Goal: Task Accomplishment & Management: Manage account settings

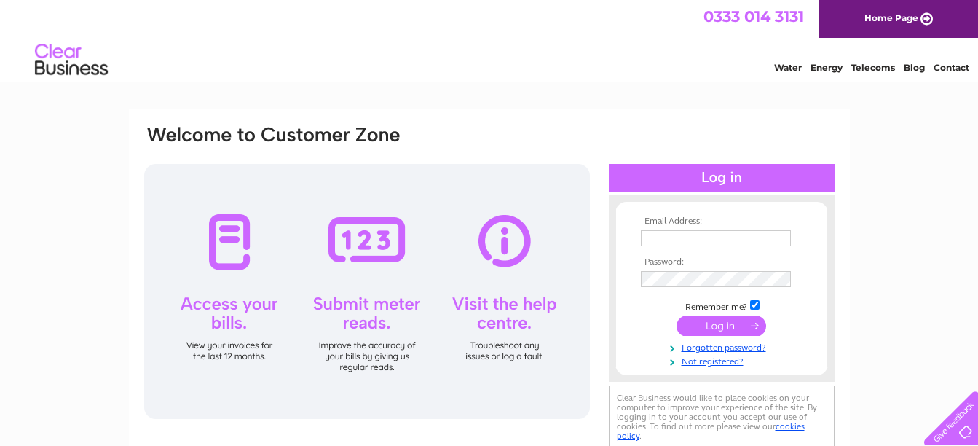
type input "littletreasures201@gmail.com"
click at [713, 323] on input "submit" at bounding box center [721, 325] width 90 height 20
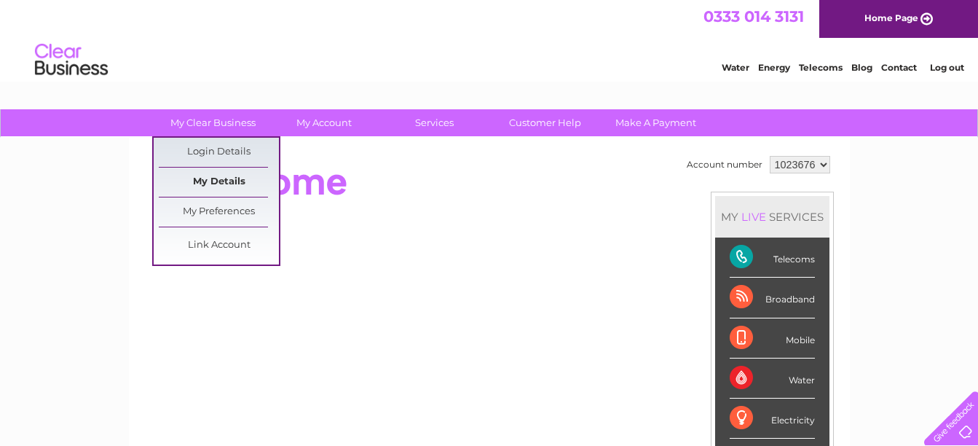
click at [225, 178] on link "My Details" at bounding box center [219, 181] width 120 height 29
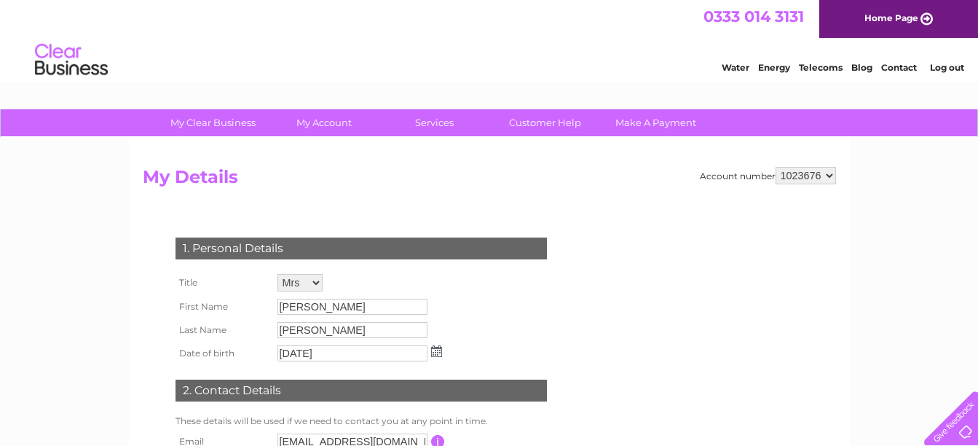
click at [588, 304] on form "Account number 1023676 My Details 1. Personal Details Title Mr Mrs Ms Miss Dr R…" at bounding box center [489, 366] width 693 height 398
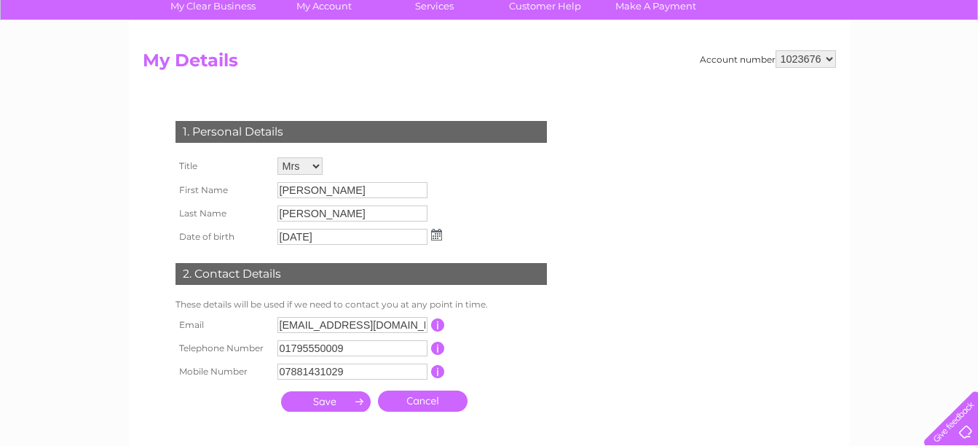
scroll to position [146, 0]
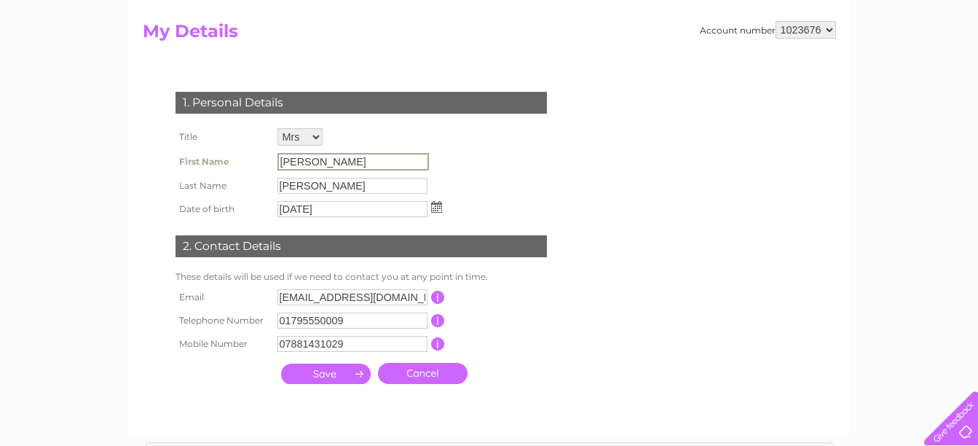
click at [298, 159] on input "Sue" at bounding box center [352, 161] width 151 height 17
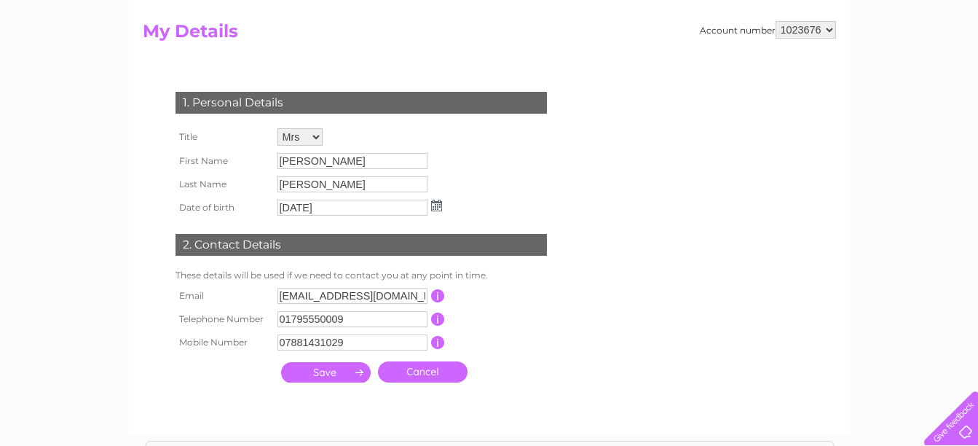
click at [531, 348] on td "This should be a valid mobile number starting with 07 and be at least 10 charac…" at bounding box center [503, 342] width 116 height 23
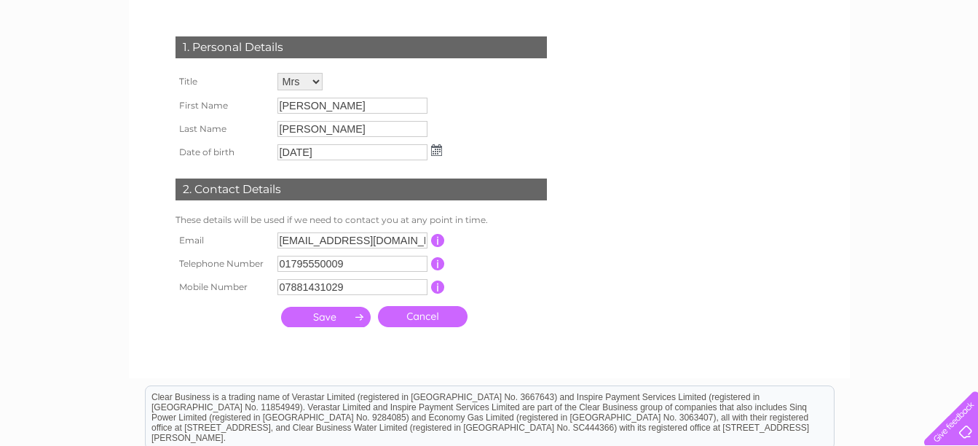
scroll to position [204, 0]
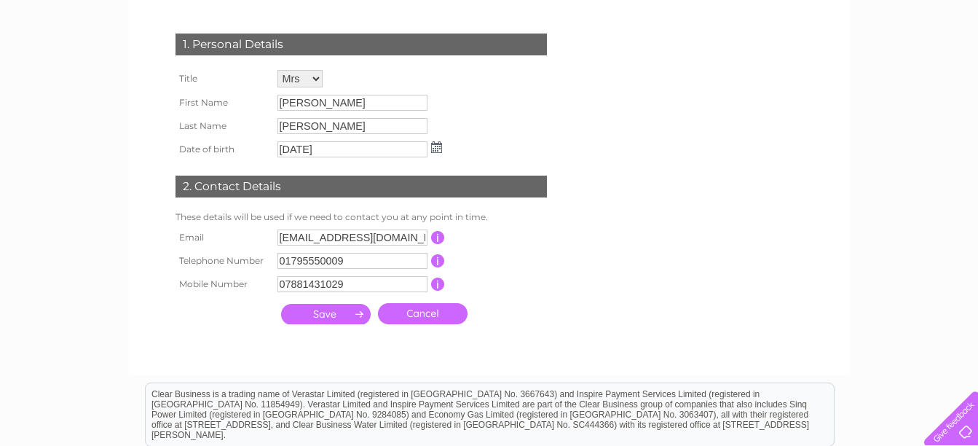
click at [417, 314] on link "Cancel" at bounding box center [423, 313] width 90 height 21
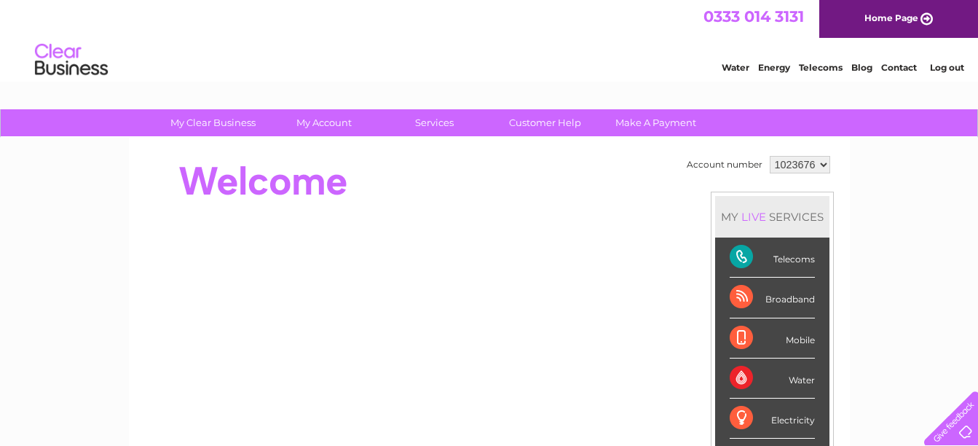
click at [651, 181] on div at bounding box center [408, 181] width 530 height 58
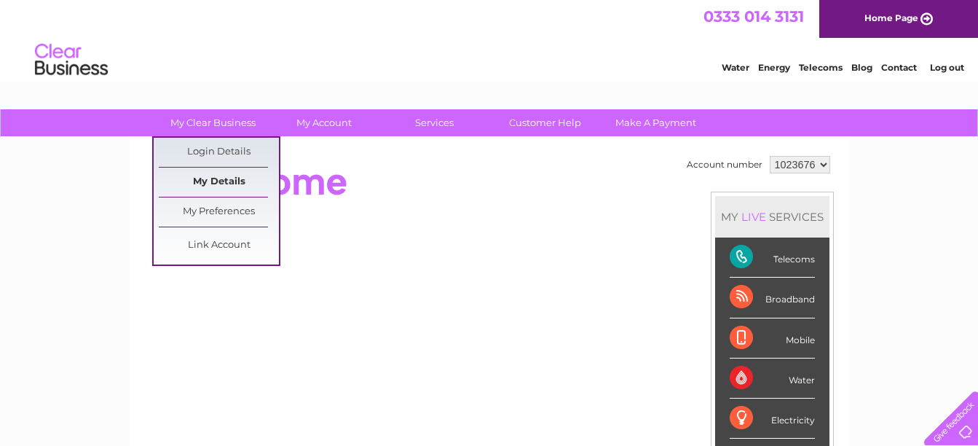
click at [221, 178] on link "My Details" at bounding box center [219, 181] width 120 height 29
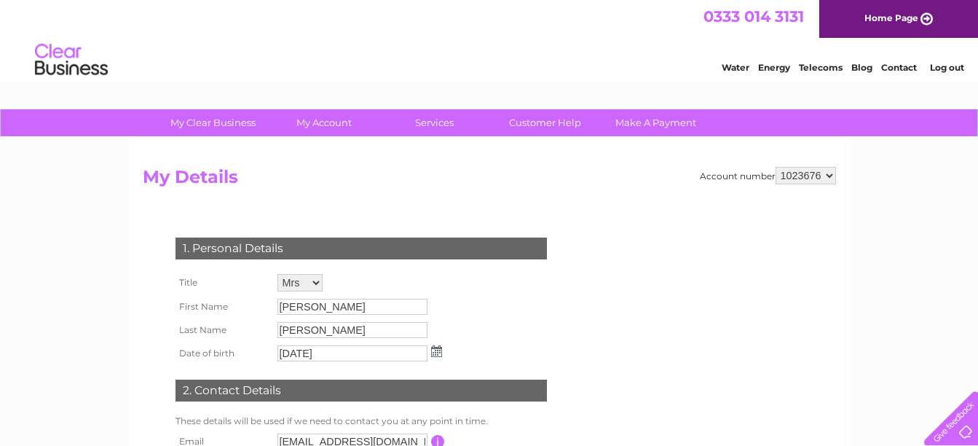
click at [507, 313] on div "1. Personal Details Title Mr Mrs Ms Miss Dr Rev Prof Other First Name Sue Last …" at bounding box center [364, 379] width 443 height 312
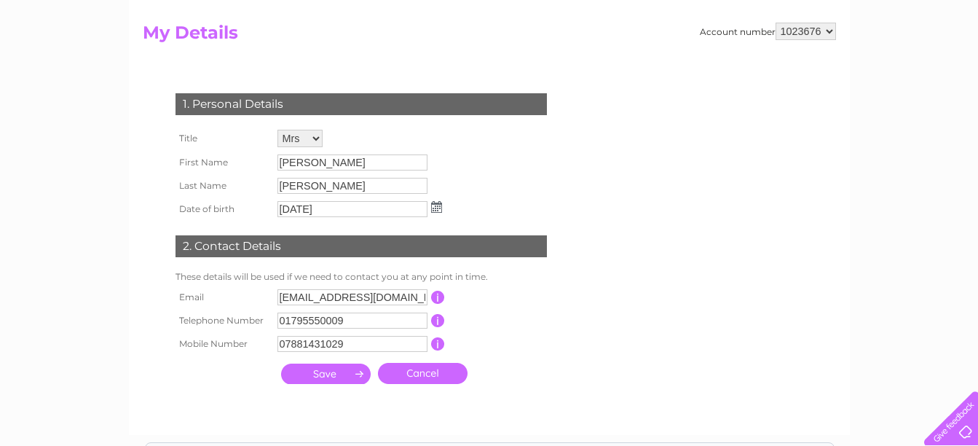
scroll to position [146, 0]
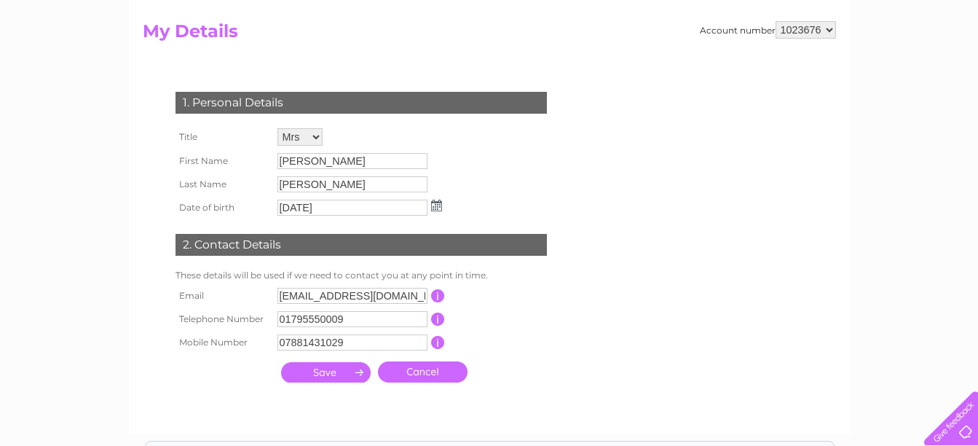
click at [347, 338] on input "07881431029" at bounding box center [352, 342] width 150 height 16
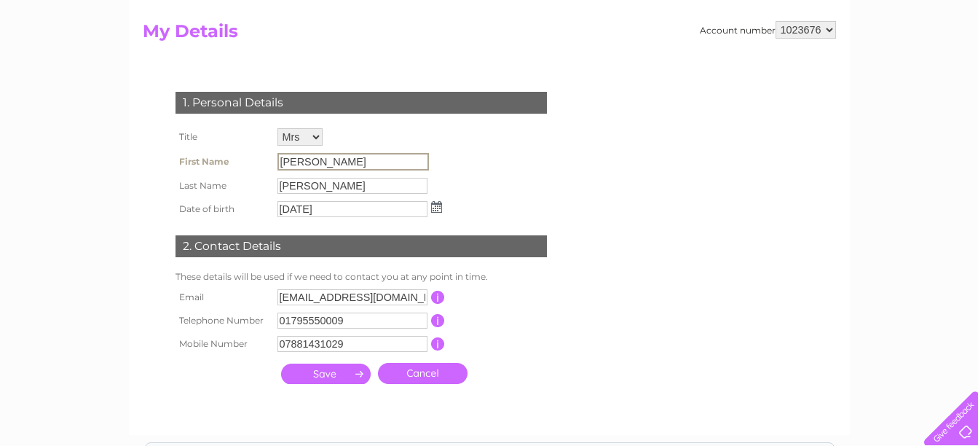
click at [300, 163] on input "[PERSON_NAME]" at bounding box center [352, 161] width 151 height 17
click at [298, 161] on input "Sue" at bounding box center [352, 161] width 151 height 17
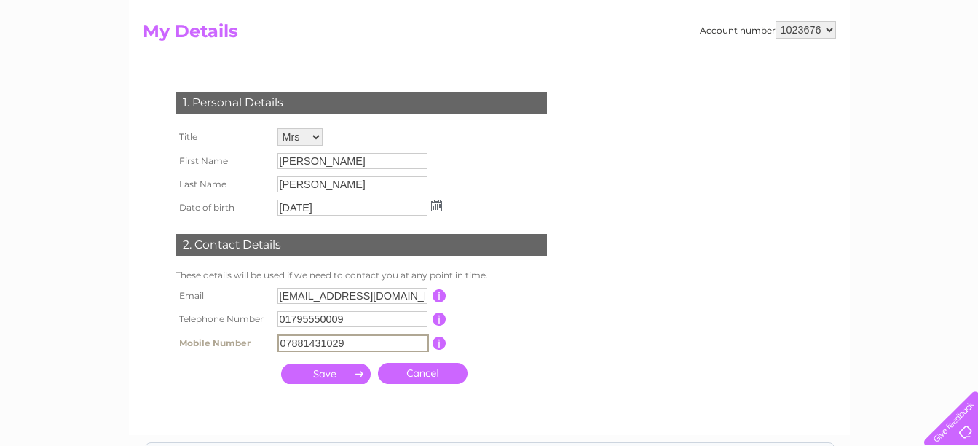
click at [346, 344] on input "07881431029" at bounding box center [352, 342] width 151 height 17
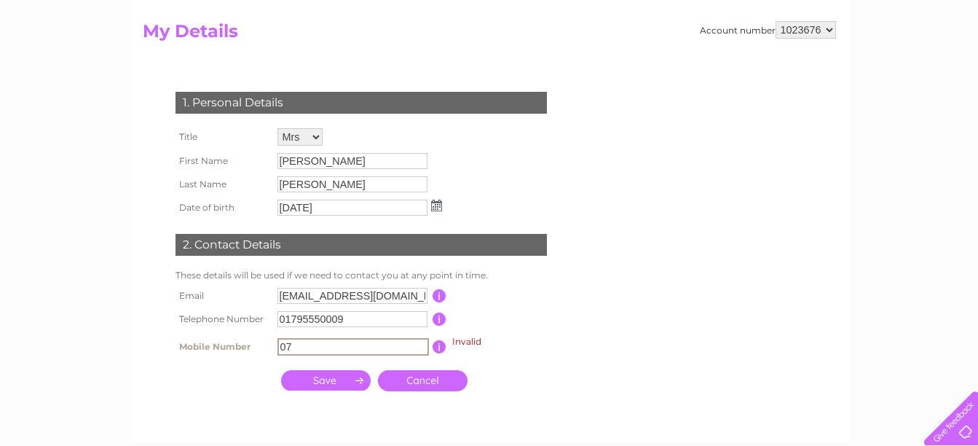
type input "0"
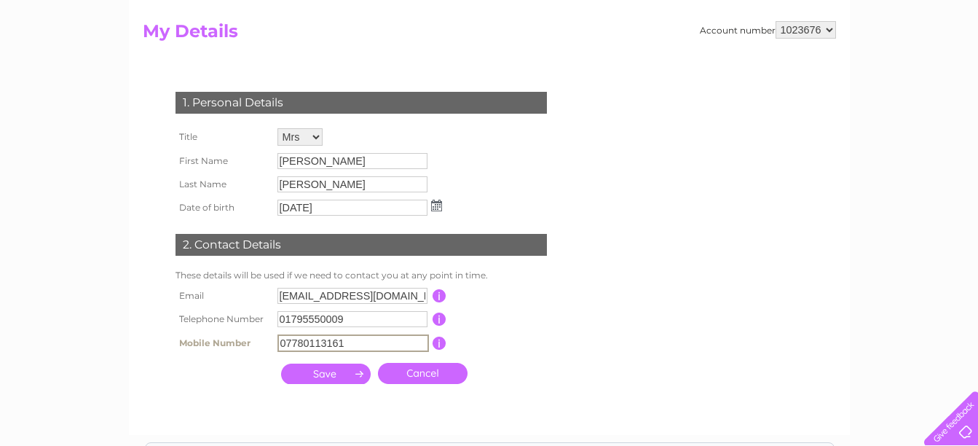
type input "07881431029"
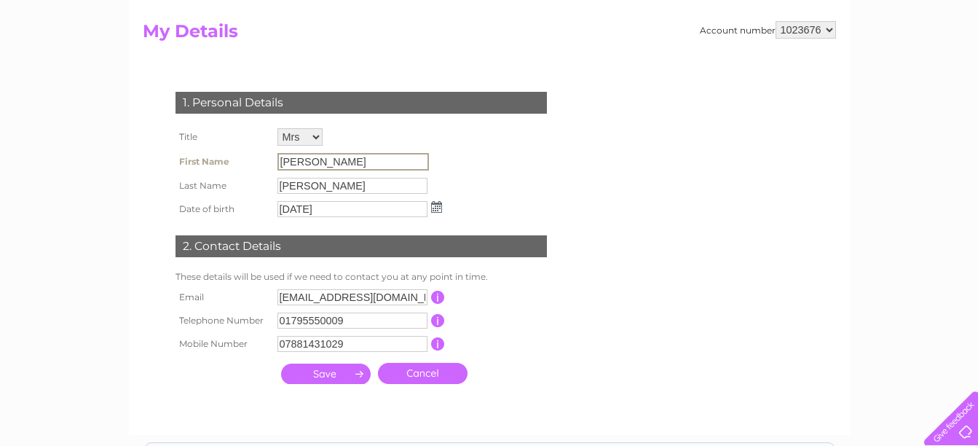
click at [302, 165] on input "Sue" at bounding box center [352, 161] width 151 height 17
click at [301, 161] on input "Sue" at bounding box center [352, 161] width 151 height 17
click at [307, 161] on input "Sue" at bounding box center [352, 161] width 151 height 17
click at [320, 133] on select "Mr Mrs Ms Miss Dr Rev Prof Other" at bounding box center [300, 137] width 47 height 19
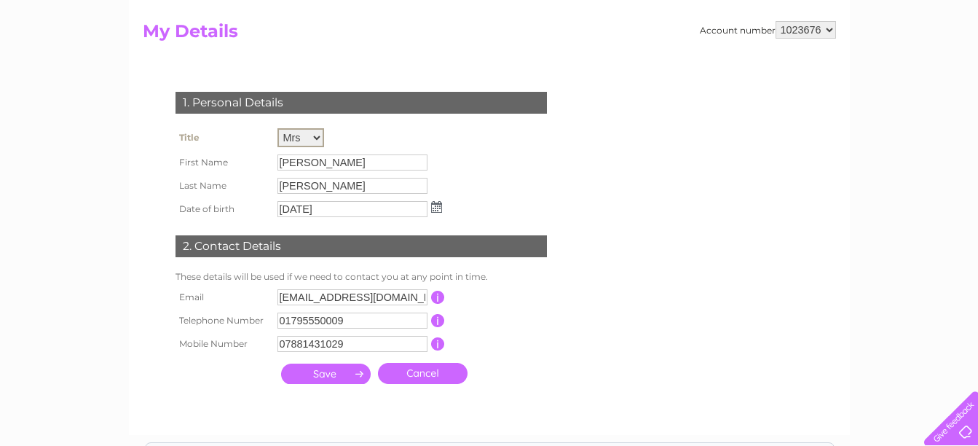
click at [277, 128] on select "Mr Mrs Ms Miss Dr Rev Prof Other" at bounding box center [300, 137] width 47 height 19
click at [300, 162] on input "Sue" at bounding box center [352, 161] width 151 height 17
click at [328, 189] on input "Jacobs" at bounding box center [352, 184] width 151 height 17
click at [314, 184] on input "Jacobs" at bounding box center [352, 184] width 151 height 17
click at [304, 158] on input "Sue" at bounding box center [352, 161] width 151 height 17
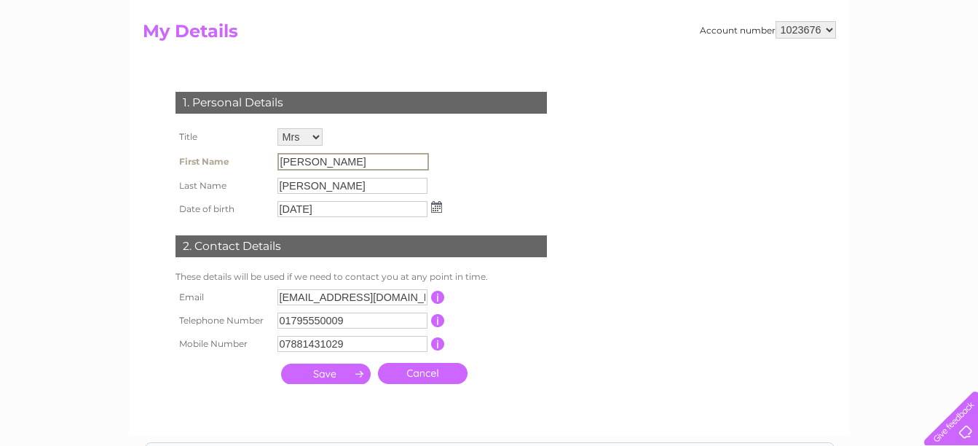
click at [298, 163] on input "Sue" at bounding box center [352, 161] width 151 height 17
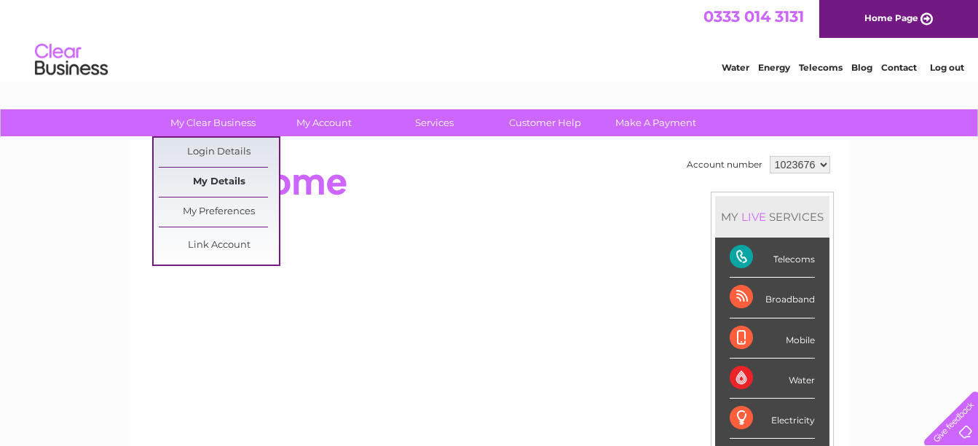
click at [224, 181] on link "My Details" at bounding box center [219, 181] width 120 height 29
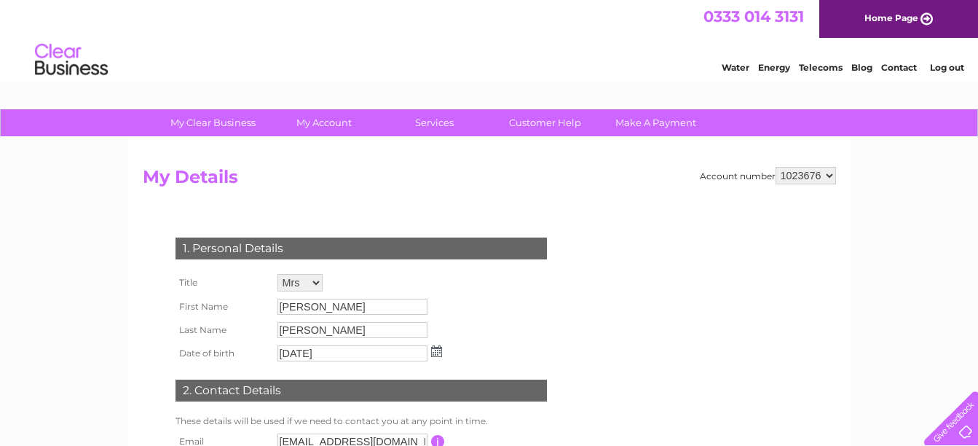
click at [558, 307] on div "1. Personal Details Title Mr Mrs Ms Miss Dr Rev Prof Other First Name Sue Last …" at bounding box center [364, 379] width 443 height 312
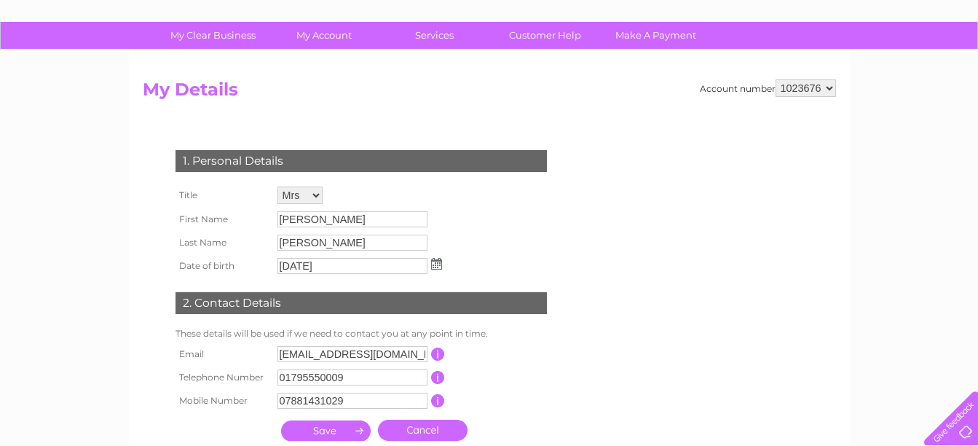
scroll to position [116, 0]
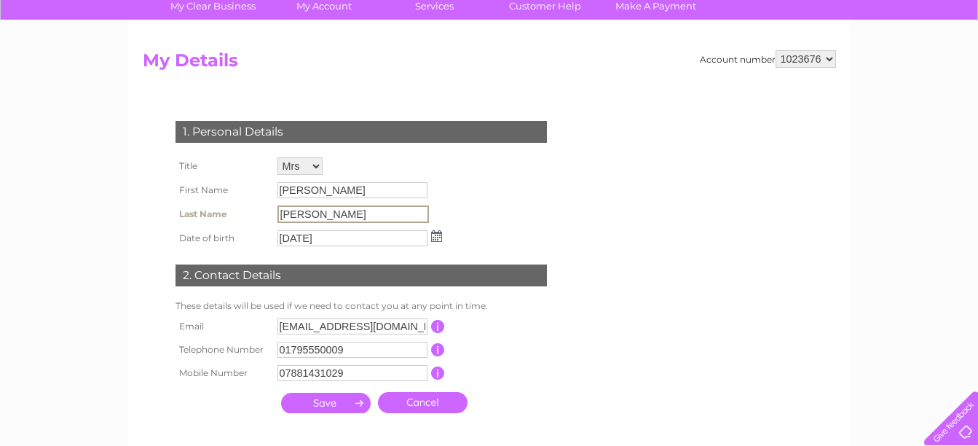
click at [309, 210] on input "Jacobs" at bounding box center [352, 213] width 151 height 17
click at [315, 213] on input "Jacobs" at bounding box center [352, 213] width 151 height 17
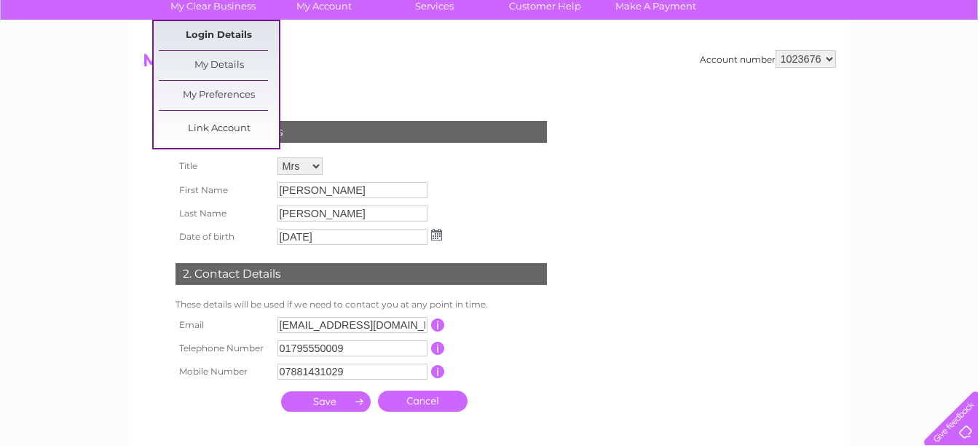
click at [227, 29] on link "Login Details" at bounding box center [219, 35] width 120 height 29
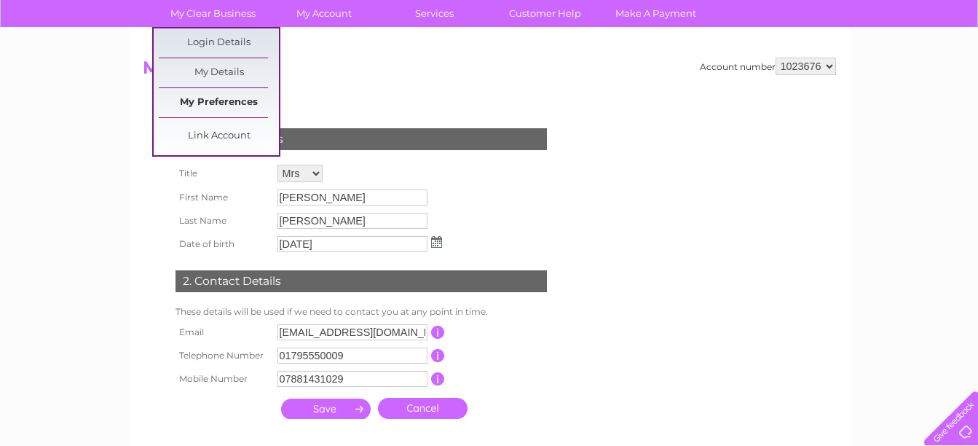
click at [229, 103] on link "My Preferences" at bounding box center [219, 102] width 120 height 29
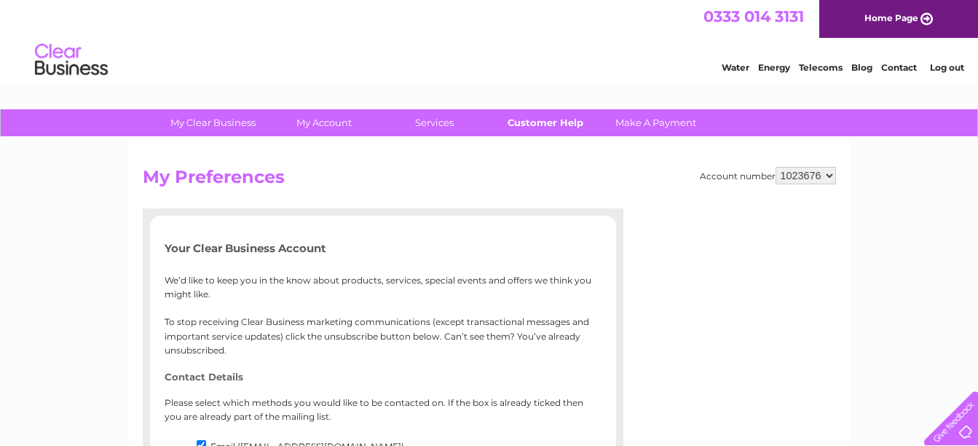
click at [545, 120] on link "Customer Help" at bounding box center [545, 122] width 120 height 27
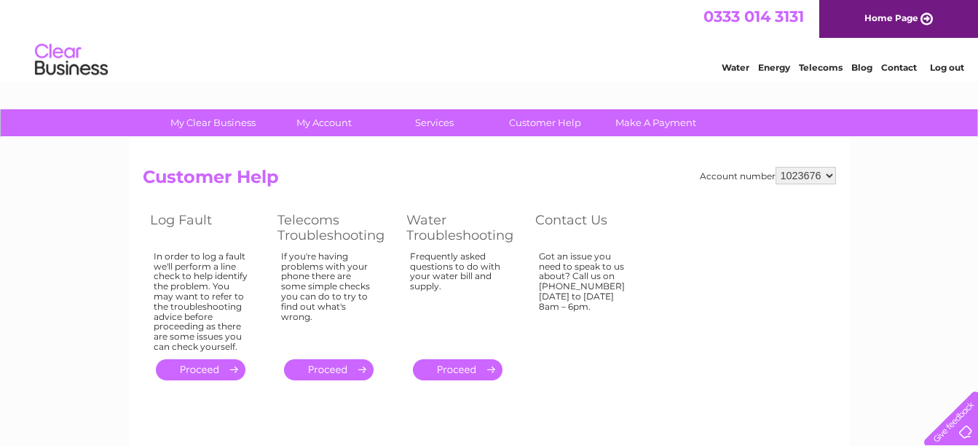
click at [569, 352] on td "Got an issue you need to speak to us about? Call us on 0333 014 3131 Monday to …" at bounding box center [591, 302] width 127 height 108
click at [313, 402] on div "Account number 1023676 Customer Help Log Fault Telecoms Troubleshooting Water T…" at bounding box center [489, 342] width 721 height 408
click at [827, 173] on select "1023676" at bounding box center [805, 175] width 60 height 17
click at [863, 195] on div "My Clear Business Login Details My Details My Preferences Link Account My Accou…" at bounding box center [489, 451] width 978 height 685
click at [955, 417] on div at bounding box center [948, 415] width 60 height 60
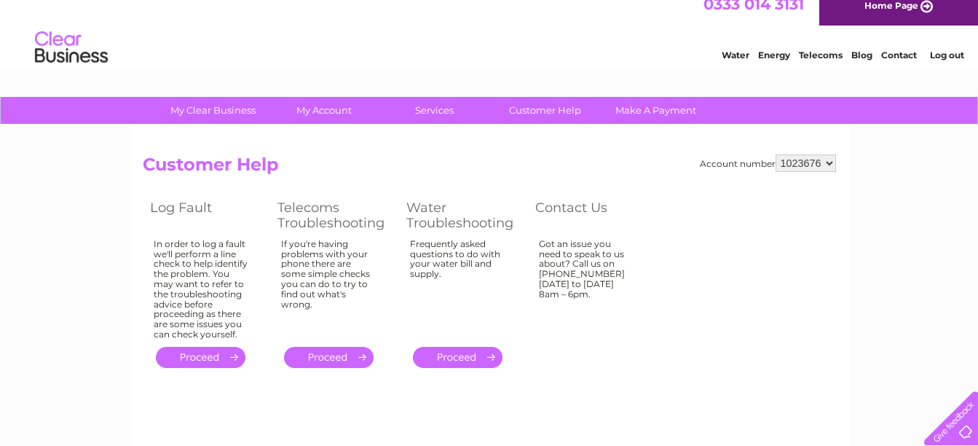
scroll to position [10, 0]
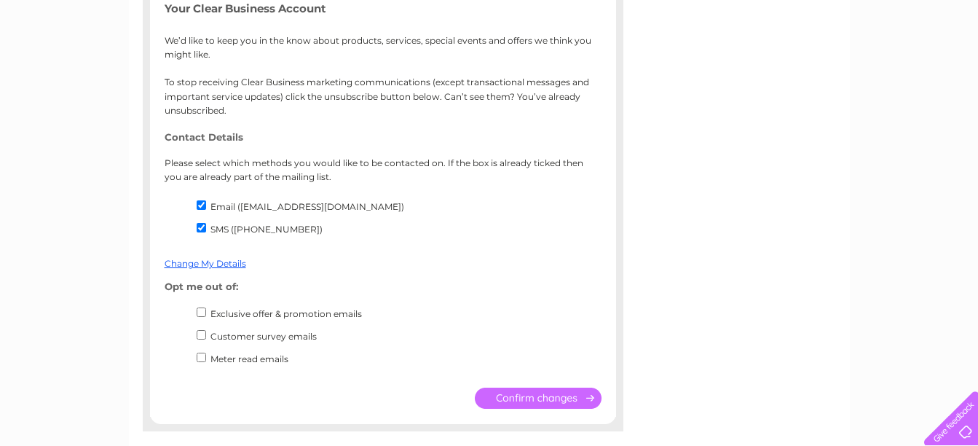
scroll to position [253, 0]
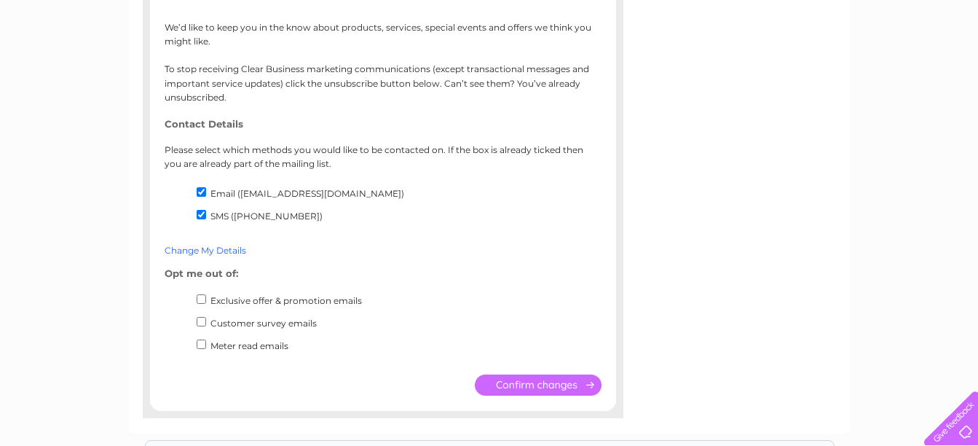
click at [199, 248] on link "Change My Details" at bounding box center [206, 250] width 82 height 11
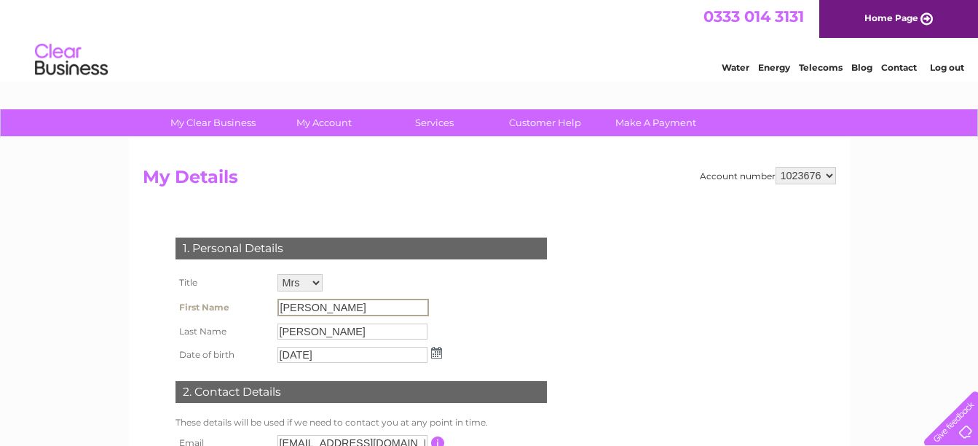
click at [307, 308] on input "[PERSON_NAME]" at bounding box center [352, 306] width 151 height 17
click at [300, 304] on input "[PERSON_NAME]" at bounding box center [352, 306] width 151 height 17
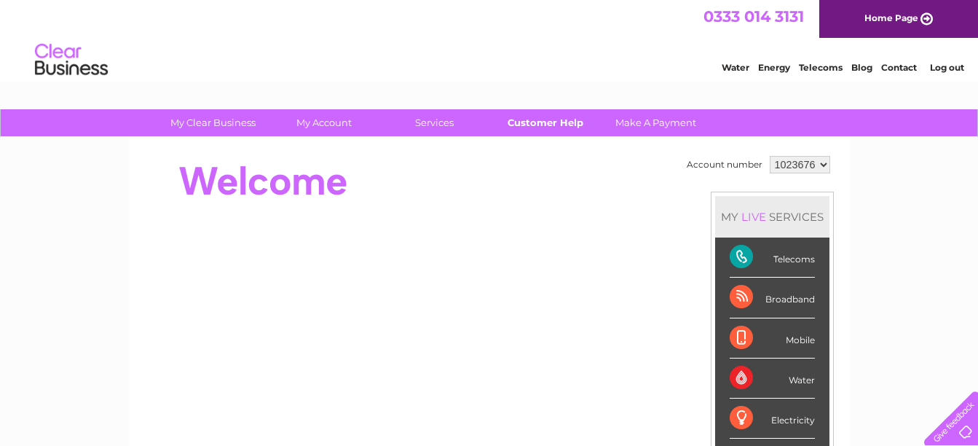
click at [543, 122] on link "Customer Help" at bounding box center [545, 122] width 120 height 27
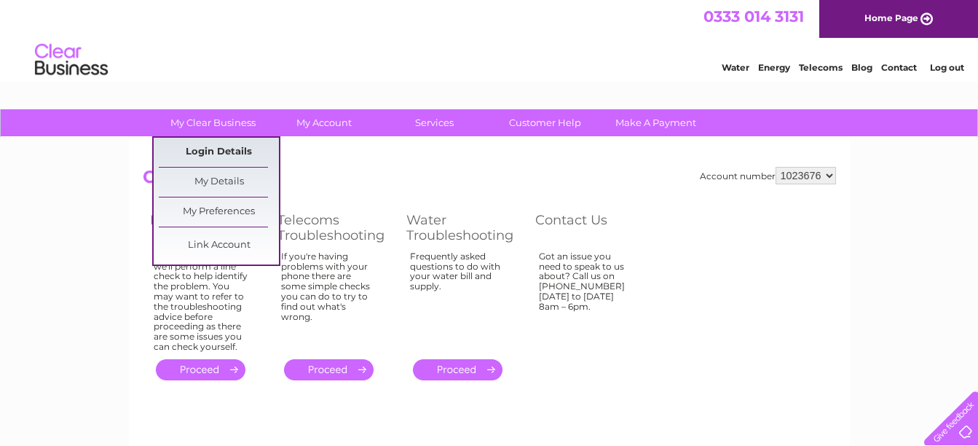
click at [229, 143] on link "Login Details" at bounding box center [219, 152] width 120 height 29
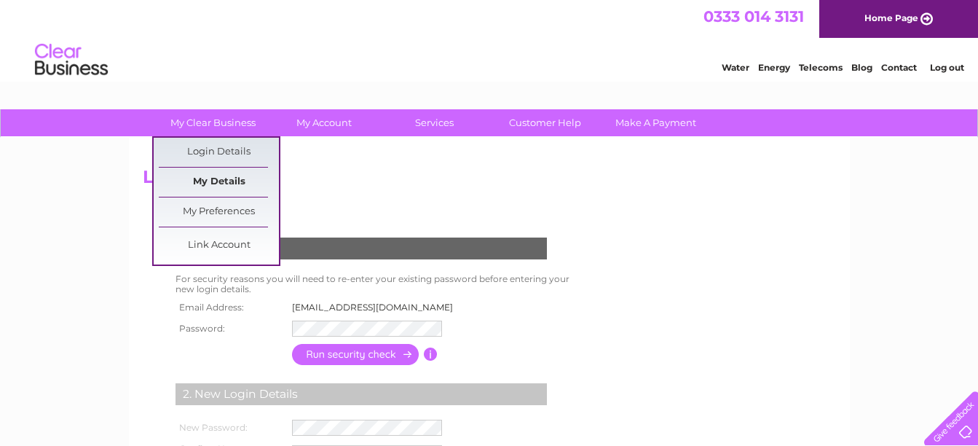
click at [209, 181] on link "My Details" at bounding box center [219, 181] width 120 height 29
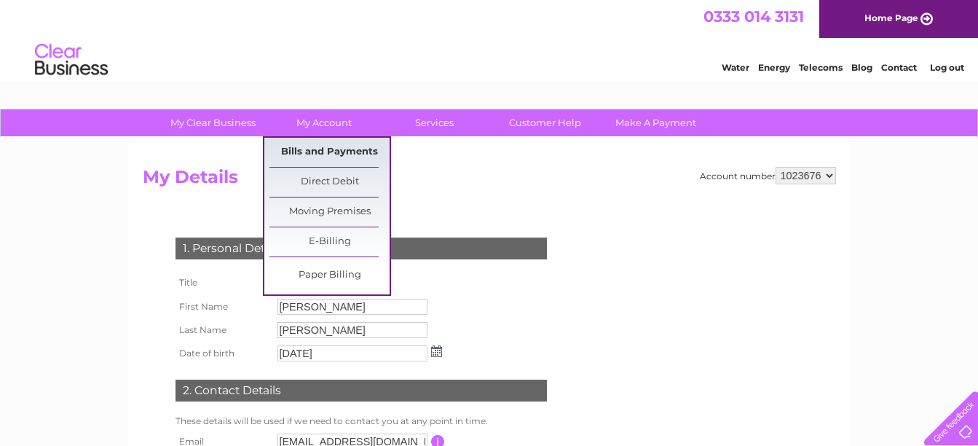
click at [328, 154] on link "Bills and Payments" at bounding box center [329, 152] width 120 height 29
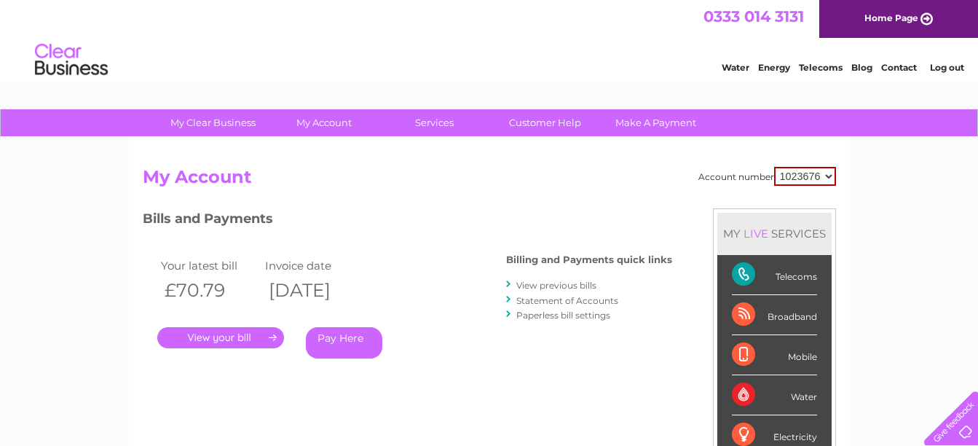
click at [558, 342] on div "Bills and Payments Billing and Payments quick links View previous bills Stateme…" at bounding box center [407, 293] width 529 height 171
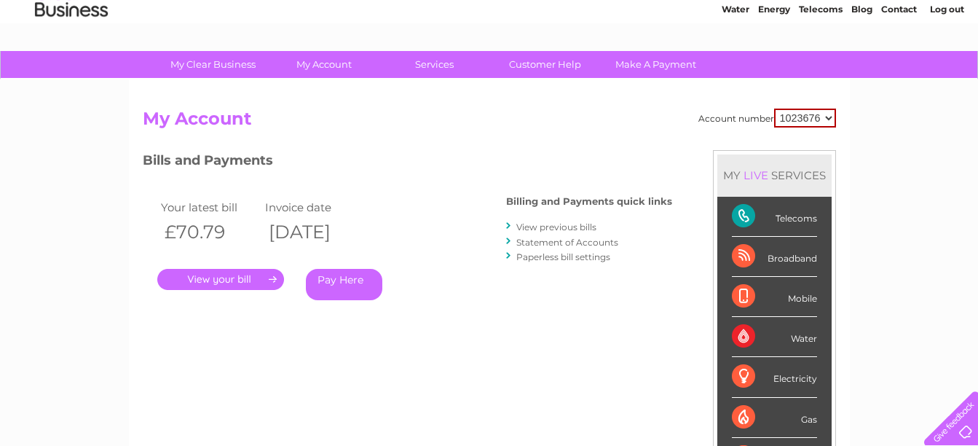
scroll to position [87, 0]
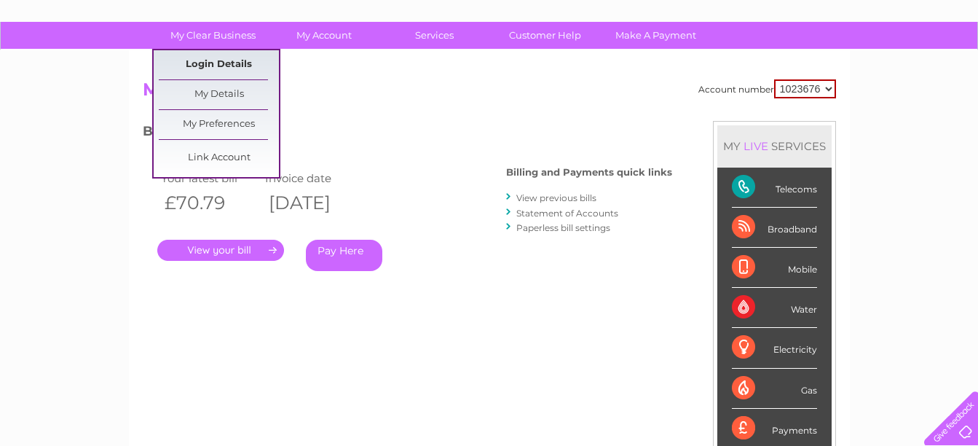
click at [219, 66] on link "Login Details" at bounding box center [219, 64] width 120 height 29
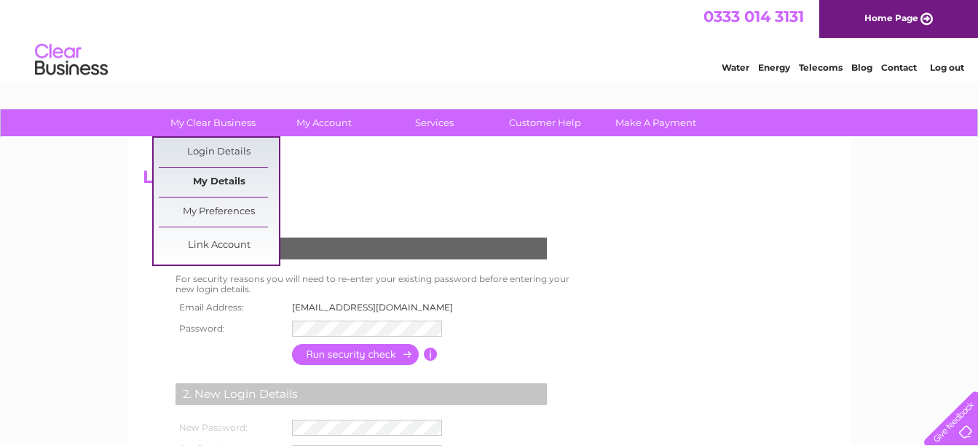
click at [228, 181] on link "My Details" at bounding box center [219, 181] width 120 height 29
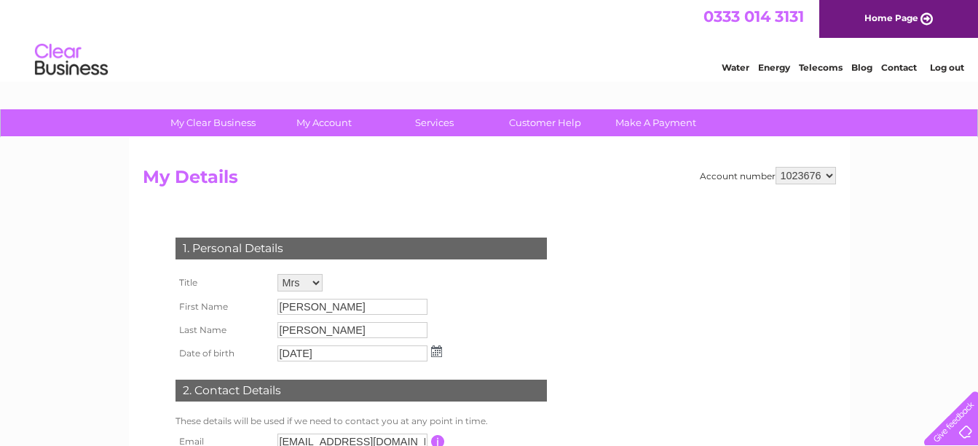
click at [612, 328] on form "Account number 1023676 My Details 1. Personal Details Title Mr Mrs Ms Miss Dr R…" at bounding box center [489, 366] width 693 height 398
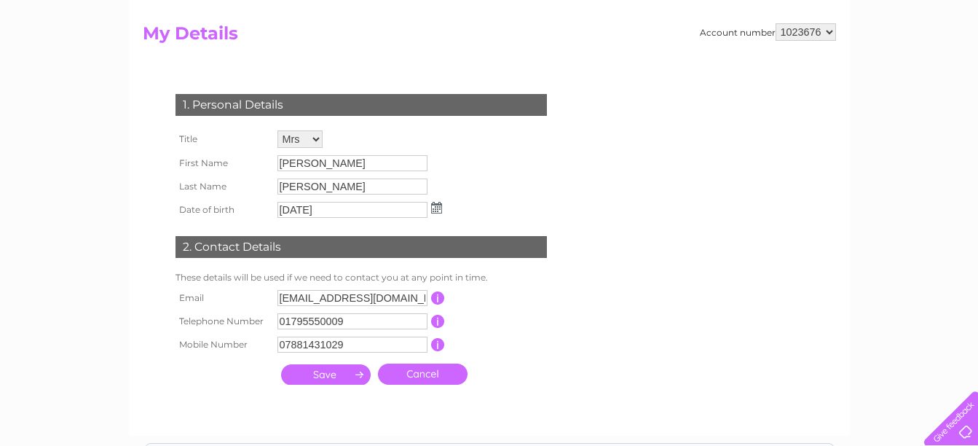
scroll to position [146, 0]
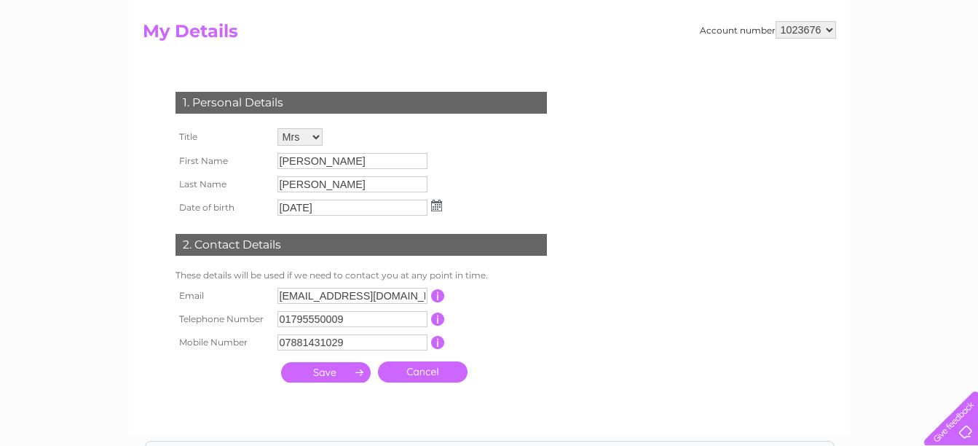
click at [964, 432] on div at bounding box center [948, 415] width 60 height 60
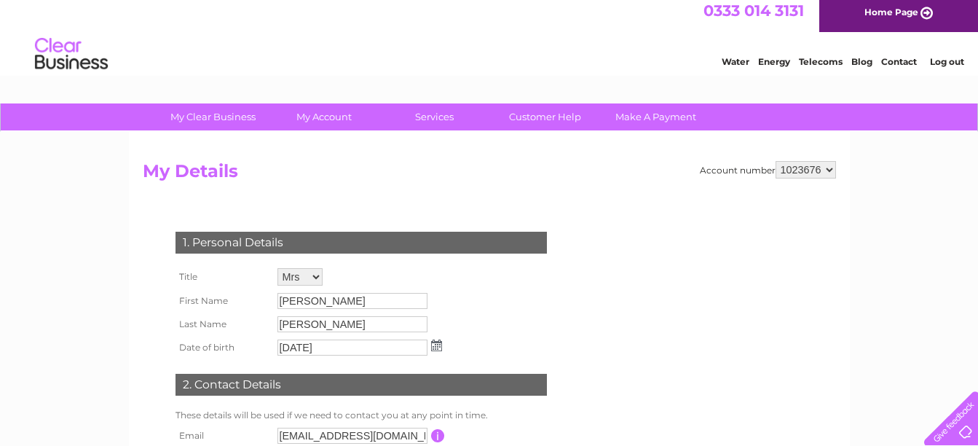
scroll to position [0, 0]
